Goal: Information Seeking & Learning: Learn about a topic

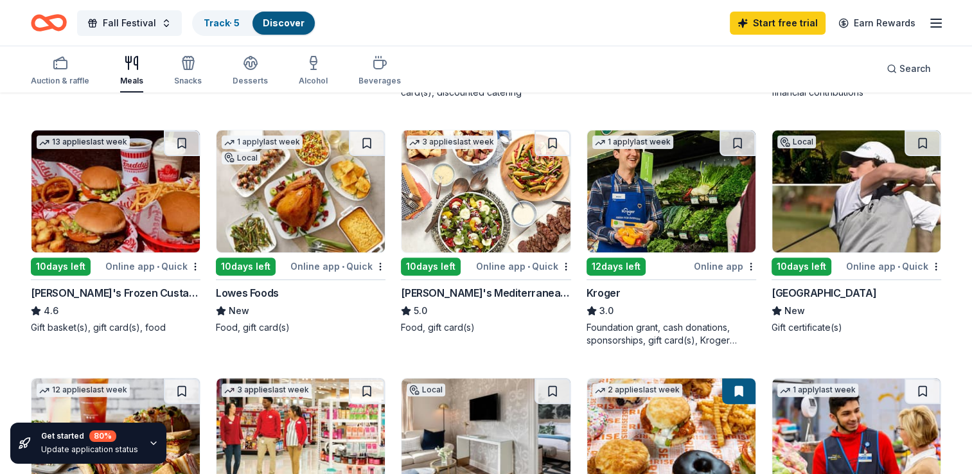
scroll to position [360, 0]
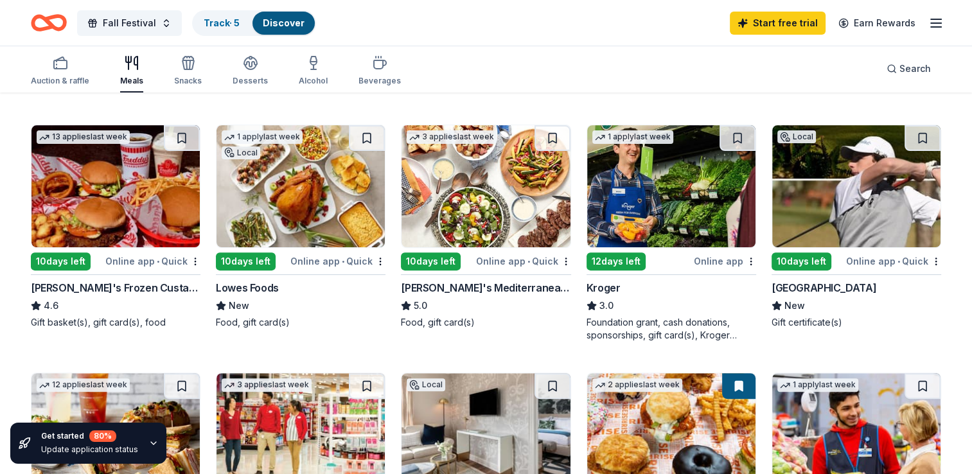
click at [679, 320] on div "Foundation grant, cash donations, sponsorships, gift card(s), Kroger products" at bounding box center [671, 329] width 170 height 26
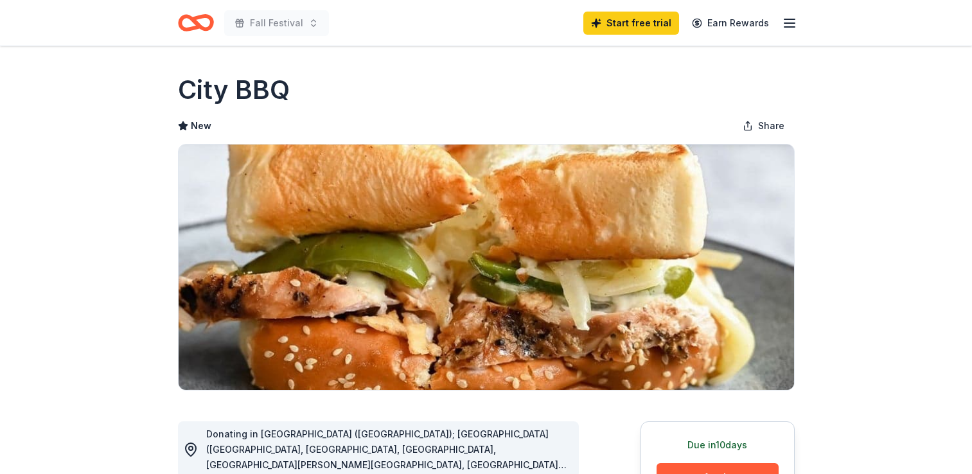
scroll to position [184, 0]
